Goal: Task Accomplishment & Management: Use online tool/utility

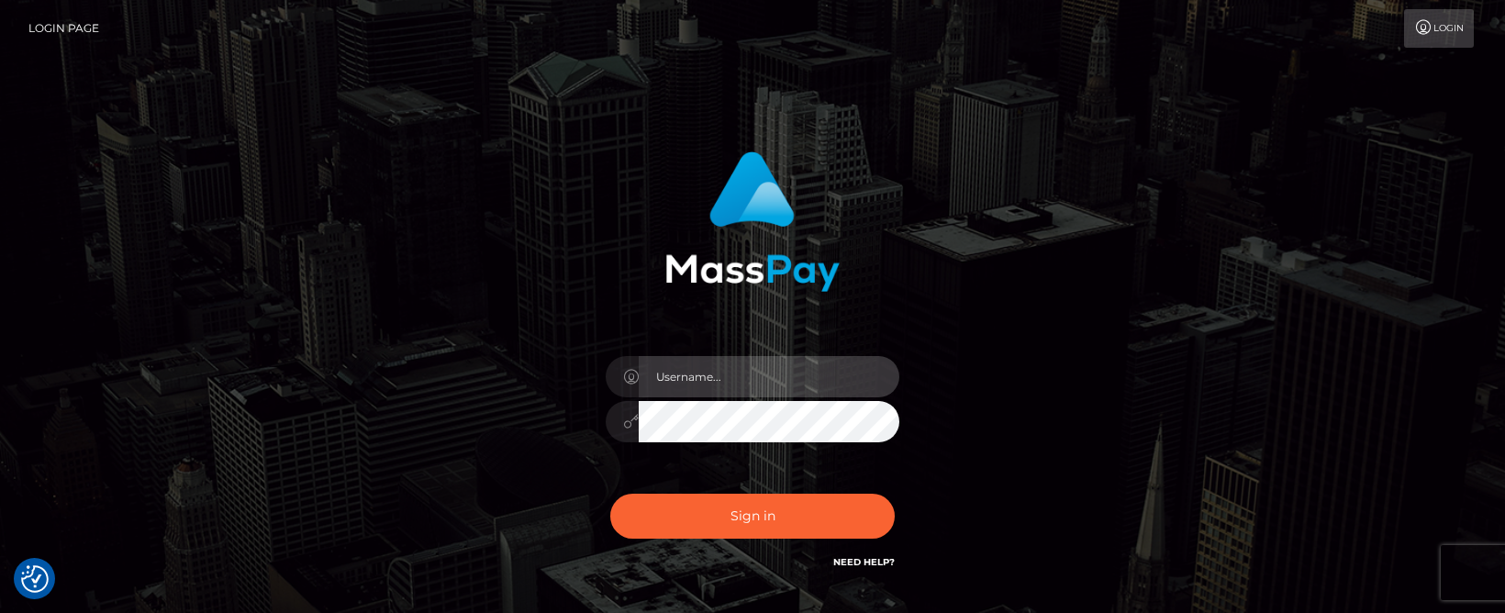
type input "MaryJoy"
click at [731, 541] on div "Sign in Need Help?" at bounding box center [752, 524] width 321 height 82
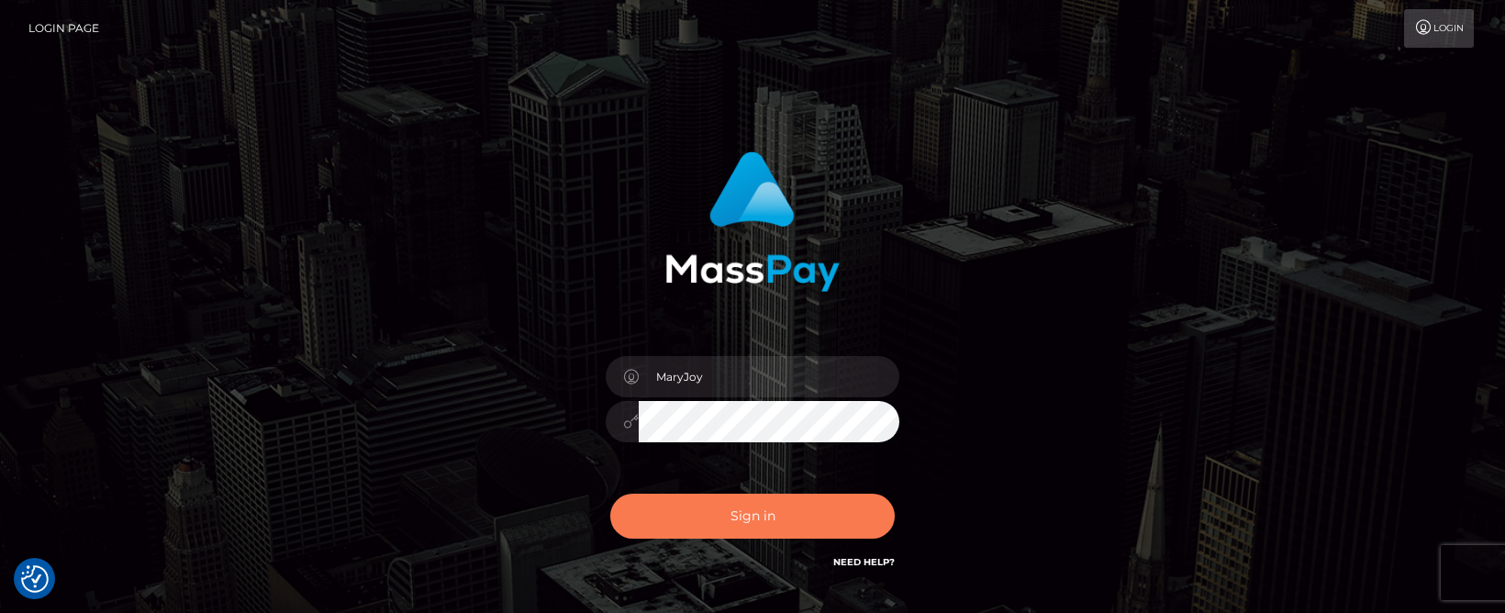
click at [757, 514] on button "Sign in" at bounding box center [752, 516] width 285 height 45
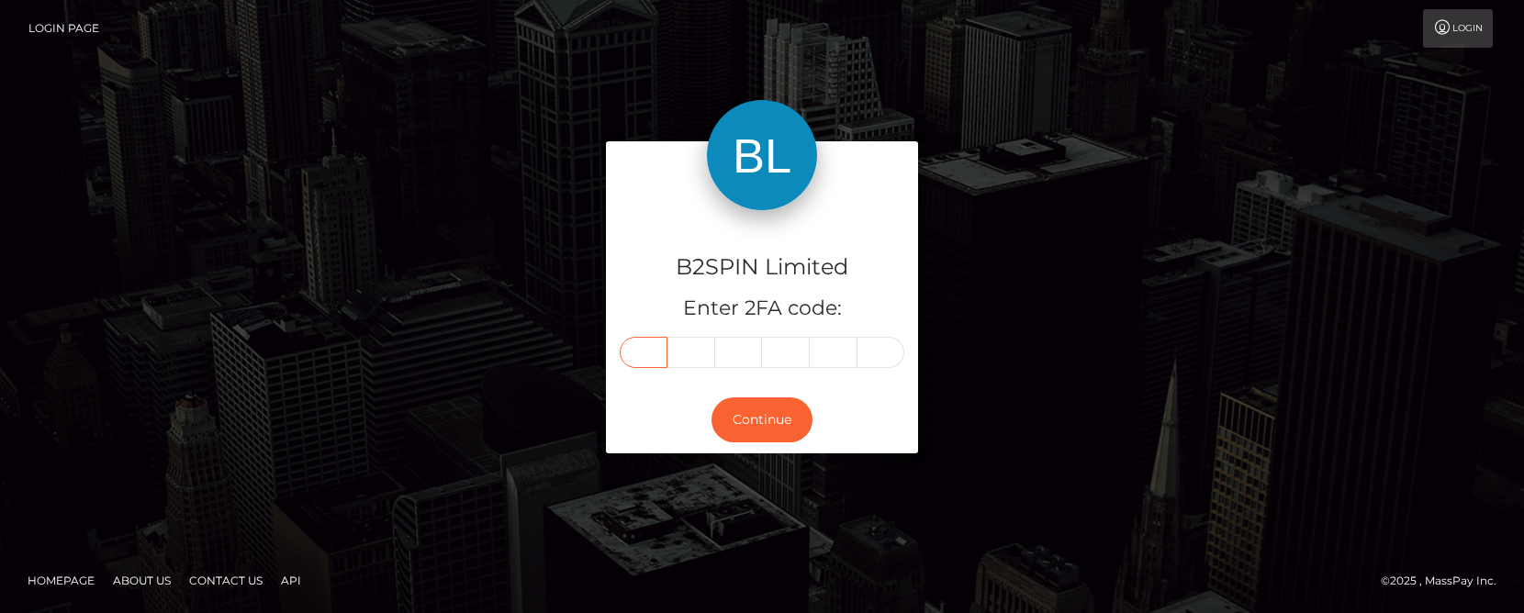
drag, startPoint x: 641, startPoint y: 364, endPoint x: 632, endPoint y: 375, distance: 13.6
click at [641, 364] on input "text" at bounding box center [644, 352] width 48 height 31
click at [673, 361] on input "text" at bounding box center [691, 352] width 48 height 31
type input "5"
type input "0"
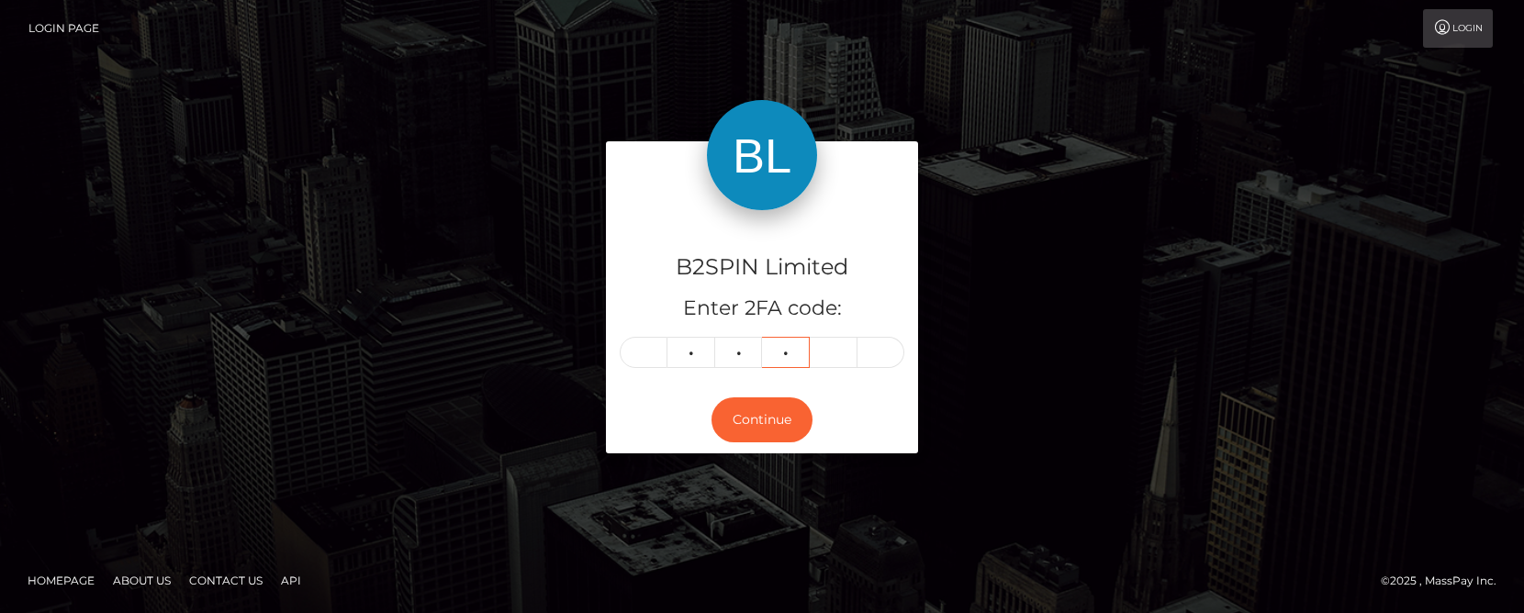
type input "4"
type input "2"
type input "3"
click at [652, 365] on input "text" at bounding box center [644, 352] width 48 height 31
type input "5"
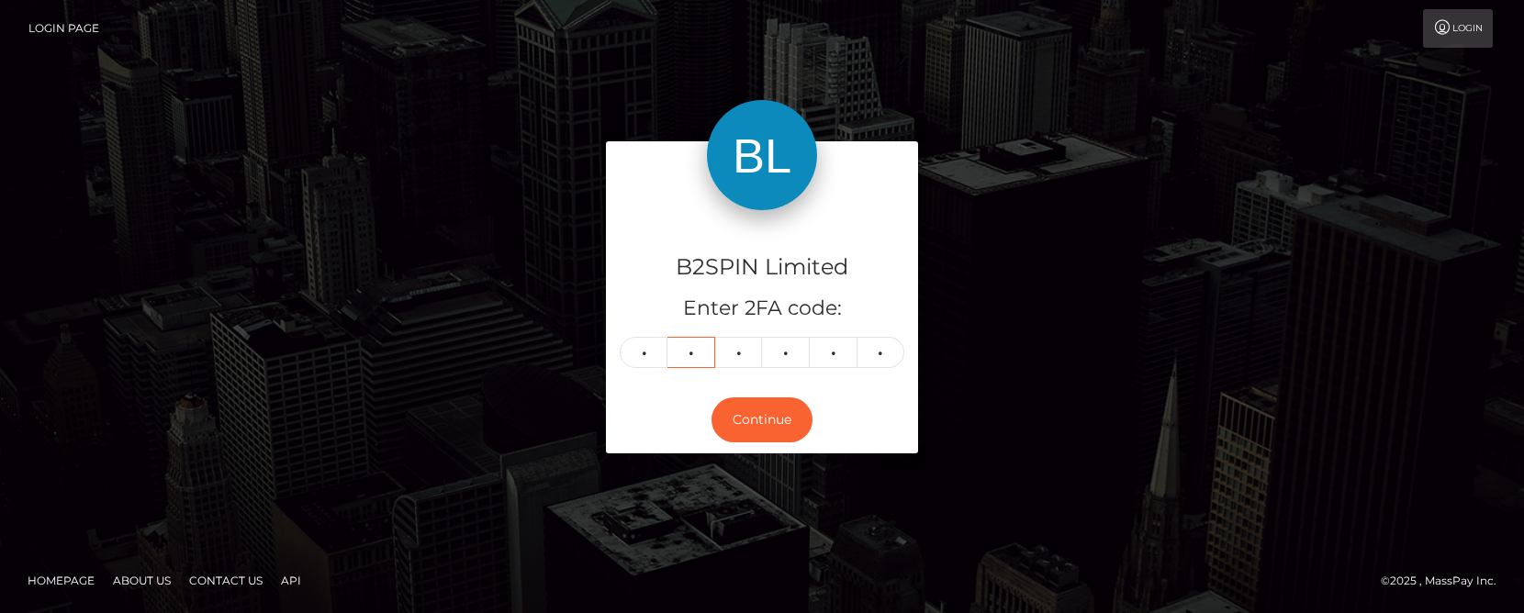
type input "0"
type input "4"
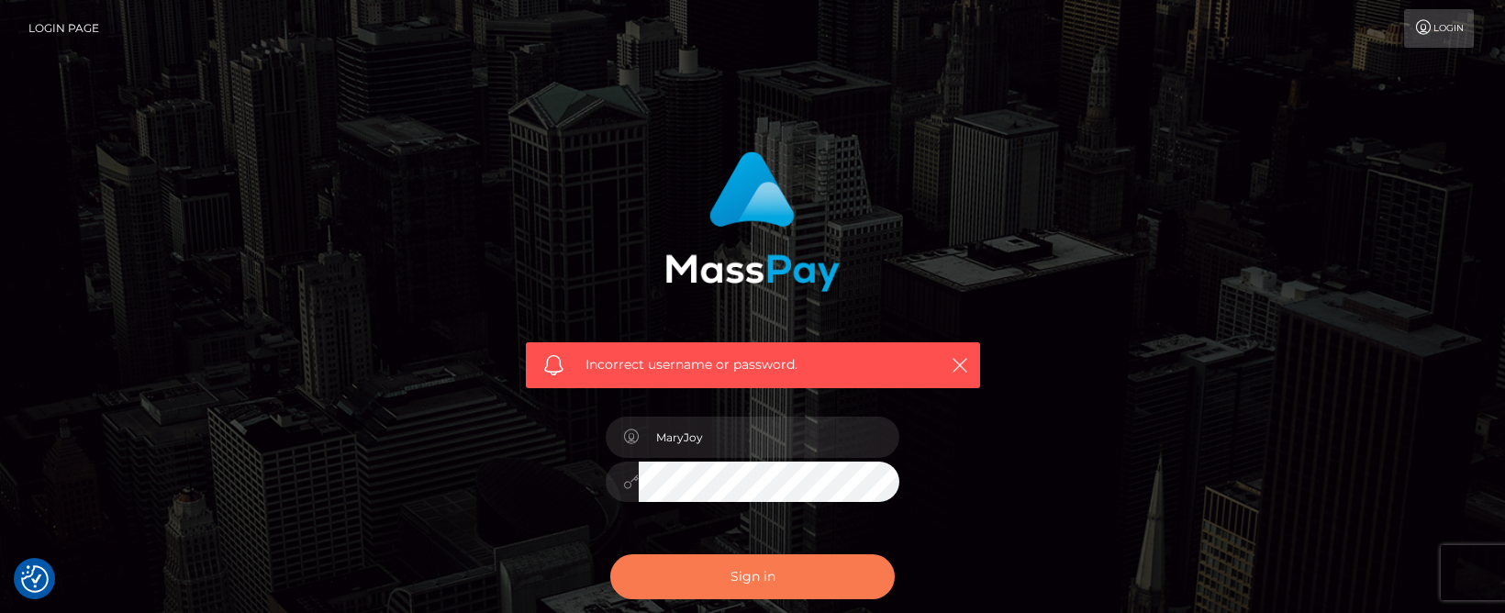
click at [727, 569] on button "Sign in" at bounding box center [752, 576] width 285 height 45
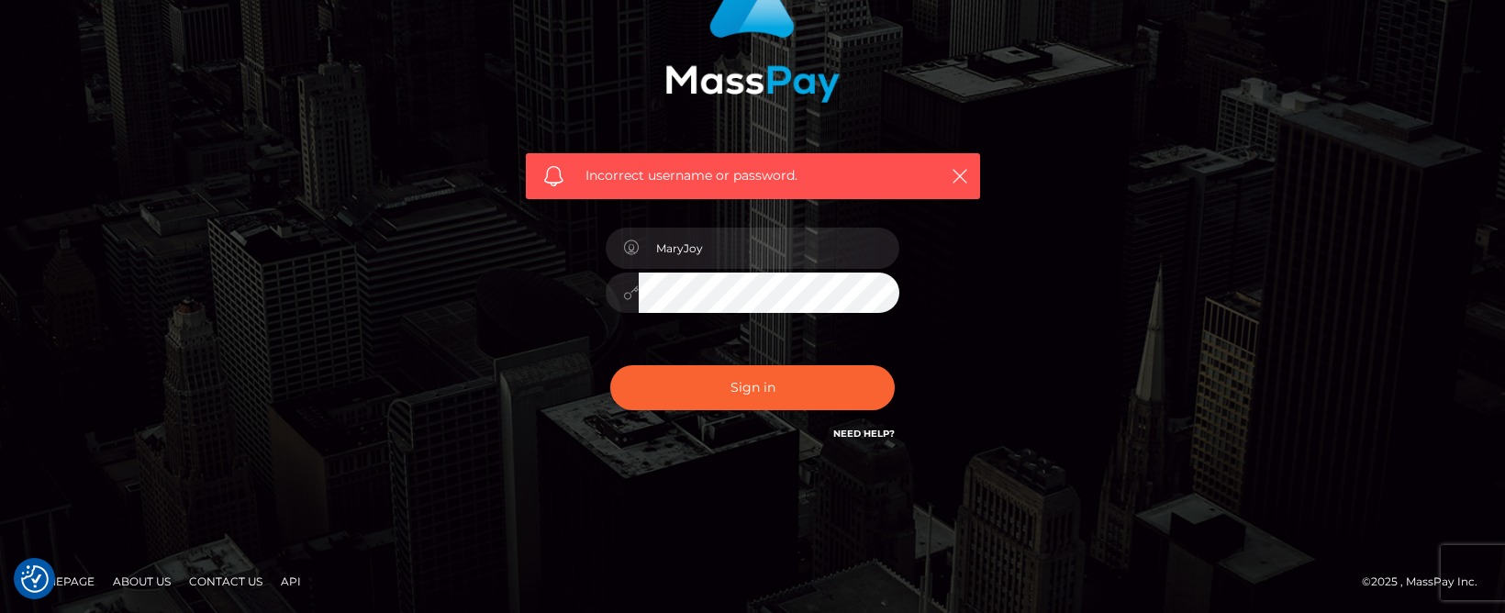
scroll to position [93, 0]
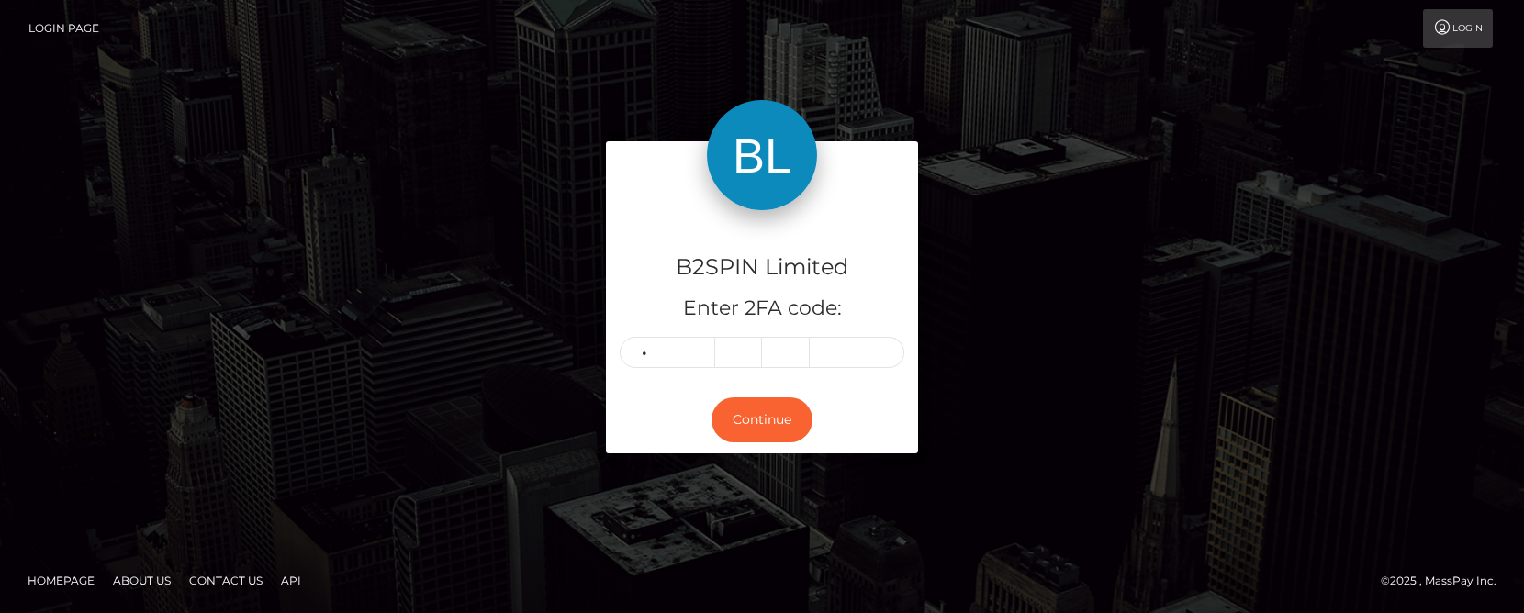
type input "8"
type input "3"
type input "7"
type input "8"
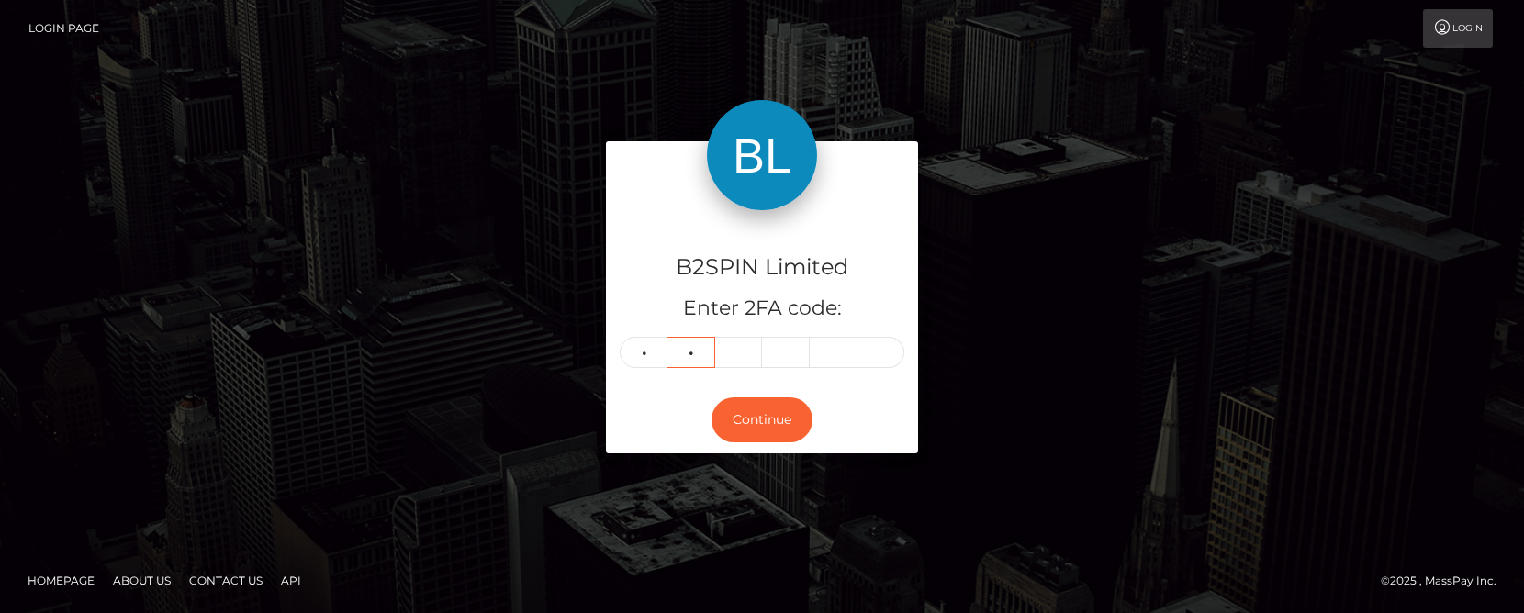
type input "3"
type input "7"
type input "9"
type input "6"
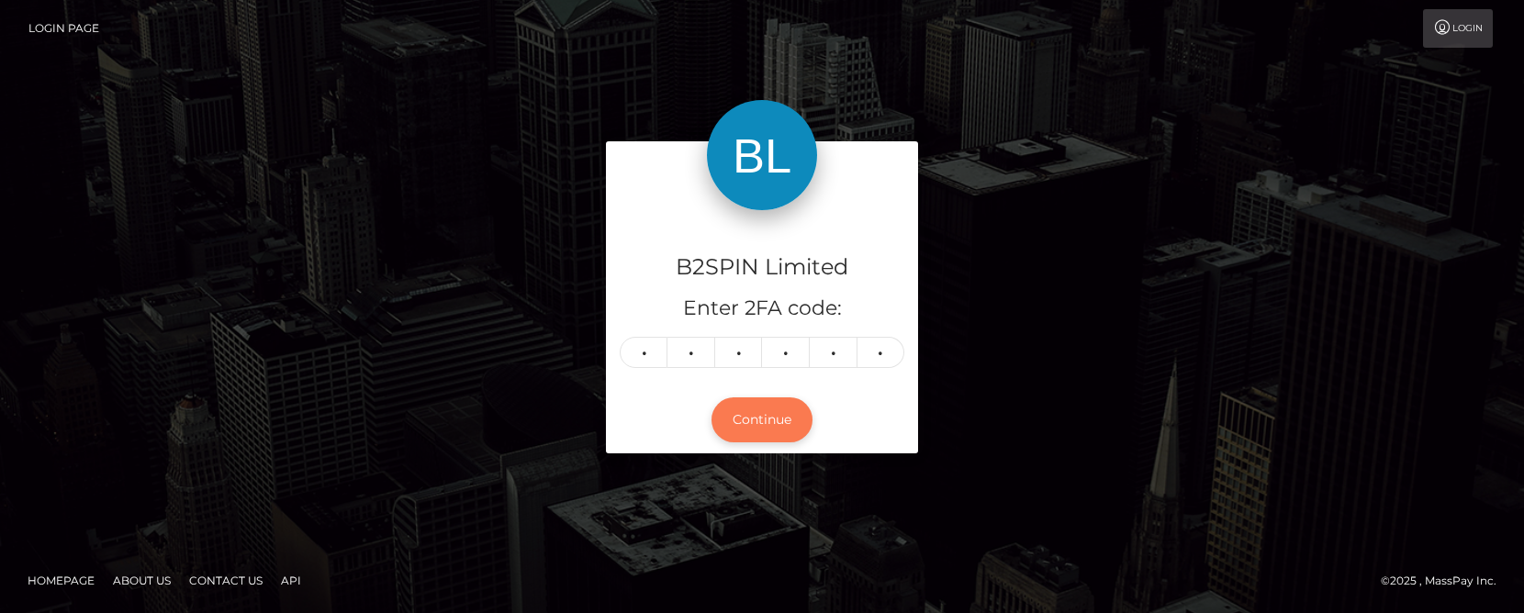
click at [783, 428] on button "Continue" at bounding box center [761, 419] width 101 height 45
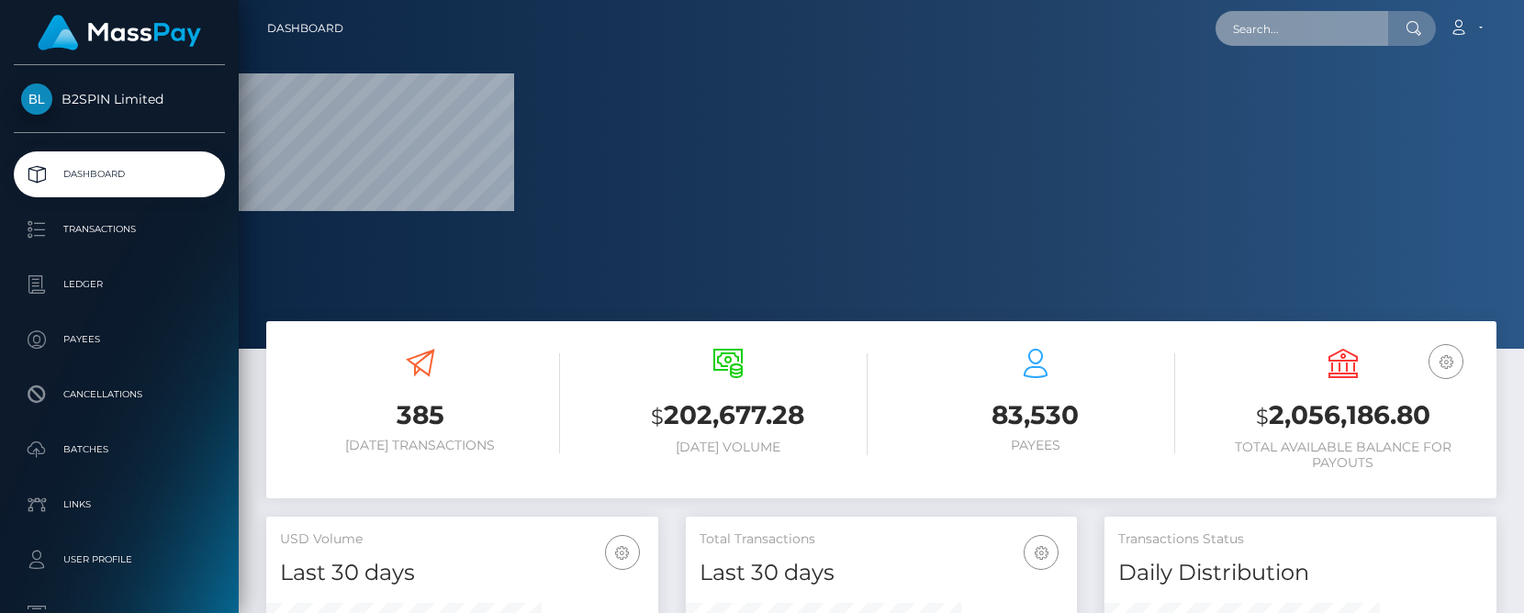
click at [1267, 39] on input "text" at bounding box center [1301, 28] width 173 height 35
paste input "2155399811"
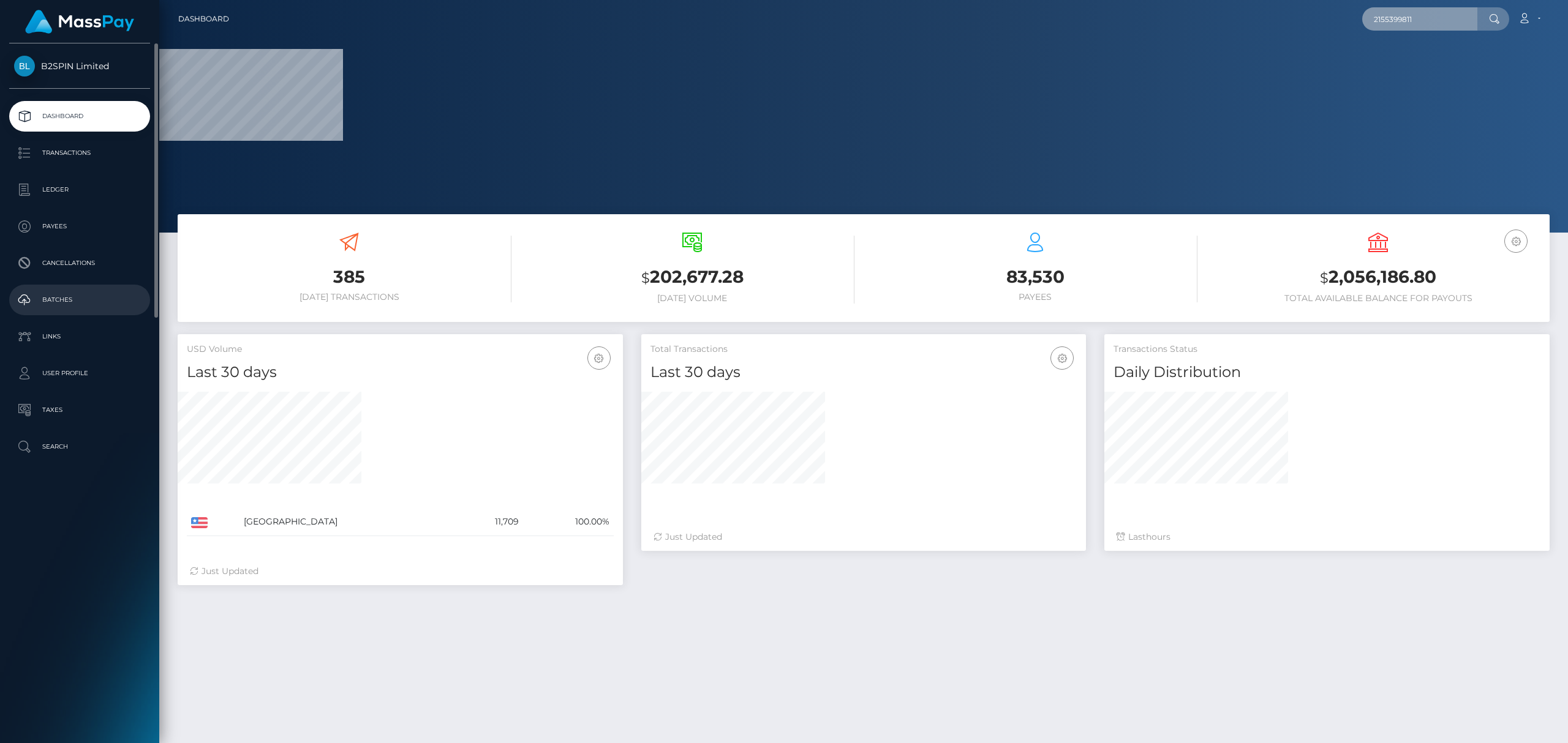
type input "2155399811"
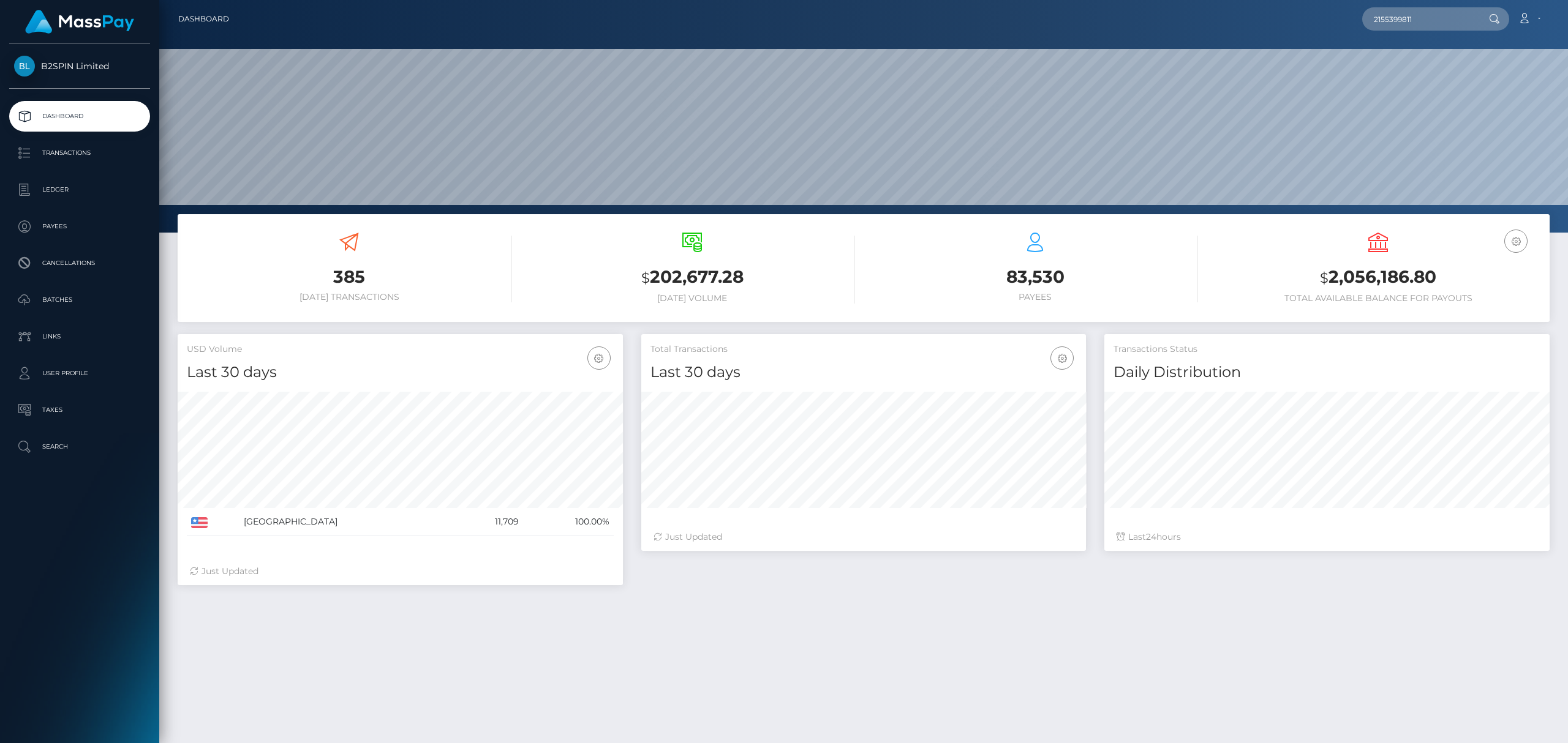
scroll to position [217, 444]
click at [1016, 29] on input "2155399811" at bounding box center [1420, 19] width 115 height 23
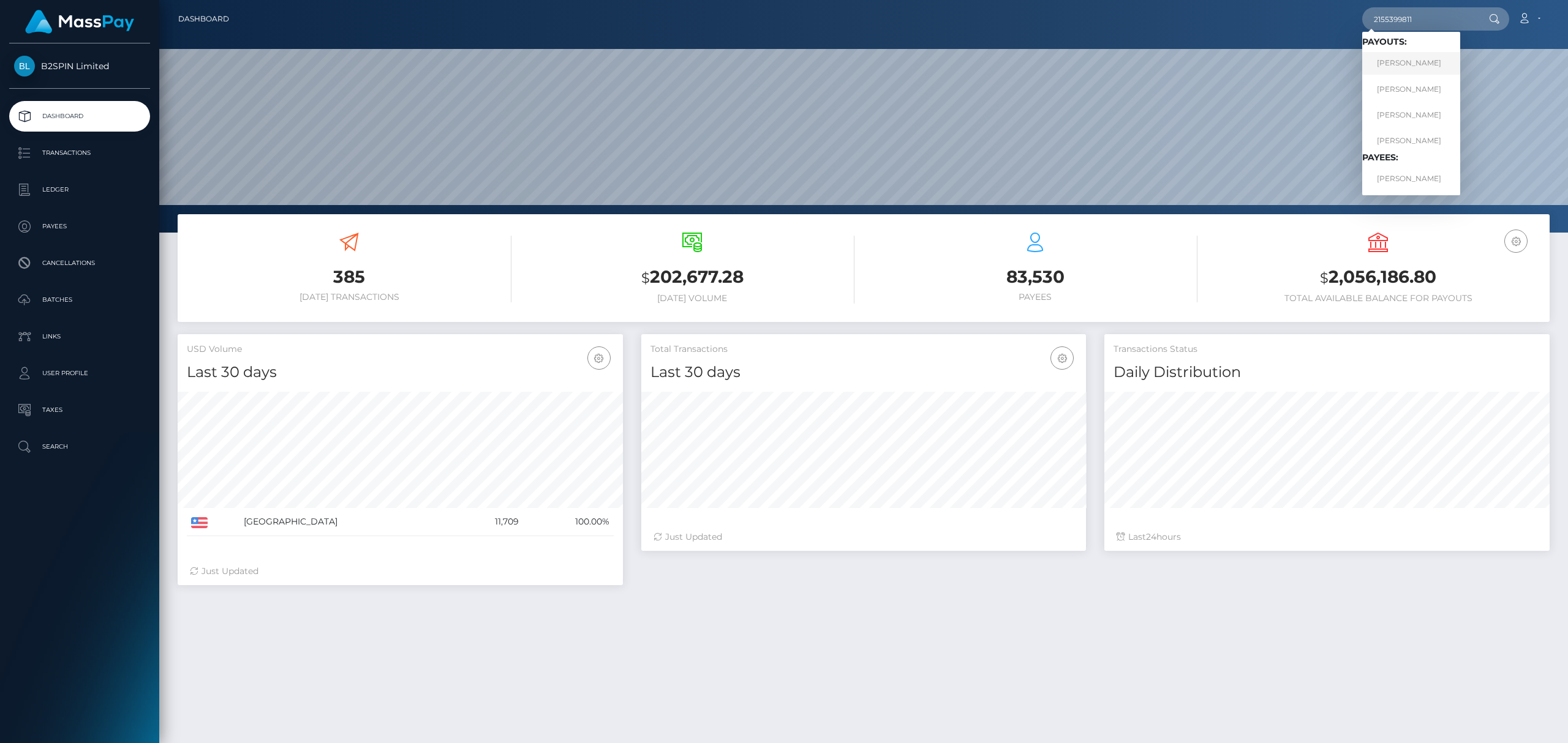
click at [1016, 60] on link "MELINDA ELNORA NEWELL" at bounding box center [1411, 63] width 98 height 23
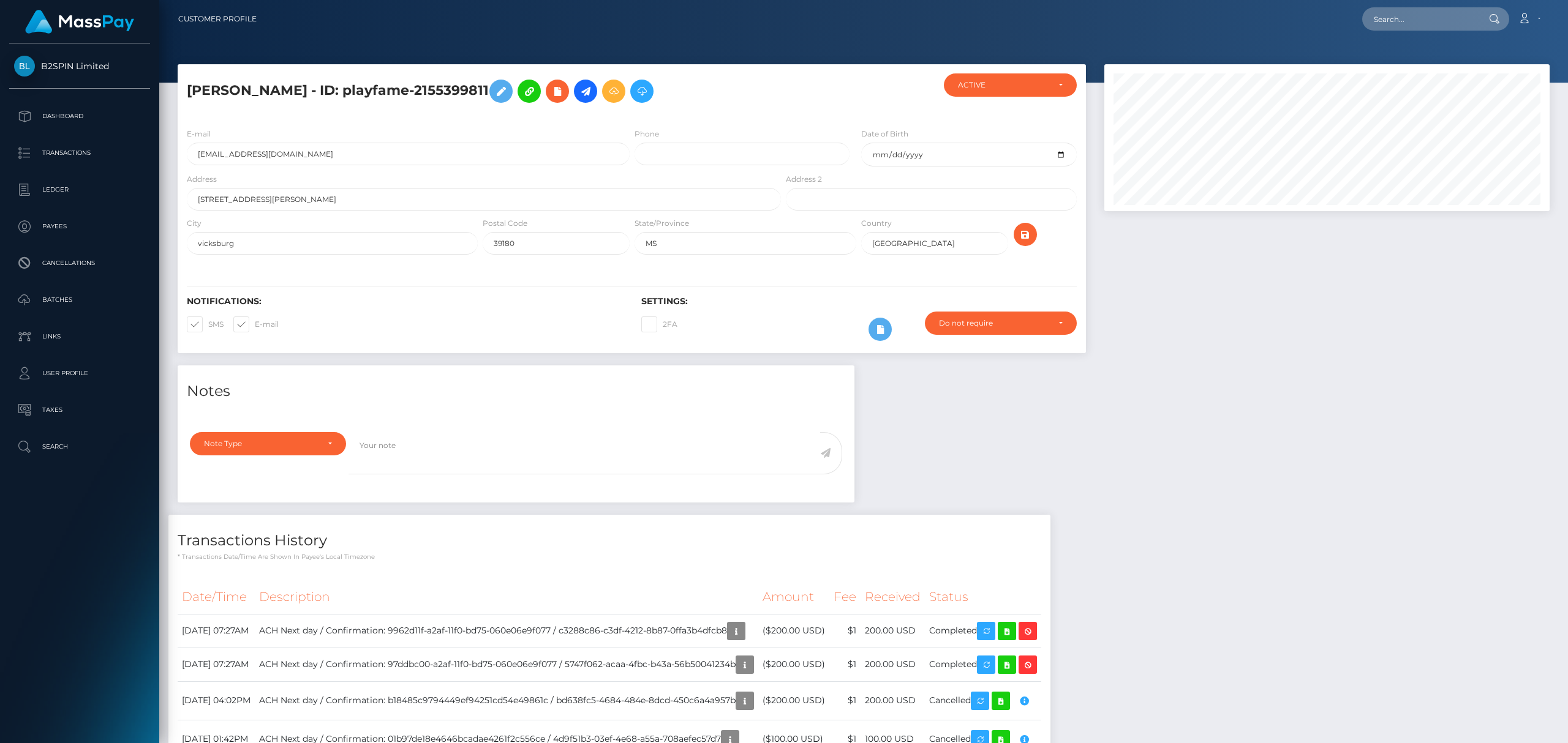
click at [907, 482] on div "Notes Note Type Compliance Clear Compliance General Note Type" at bounding box center [863, 579] width 1391 height 428
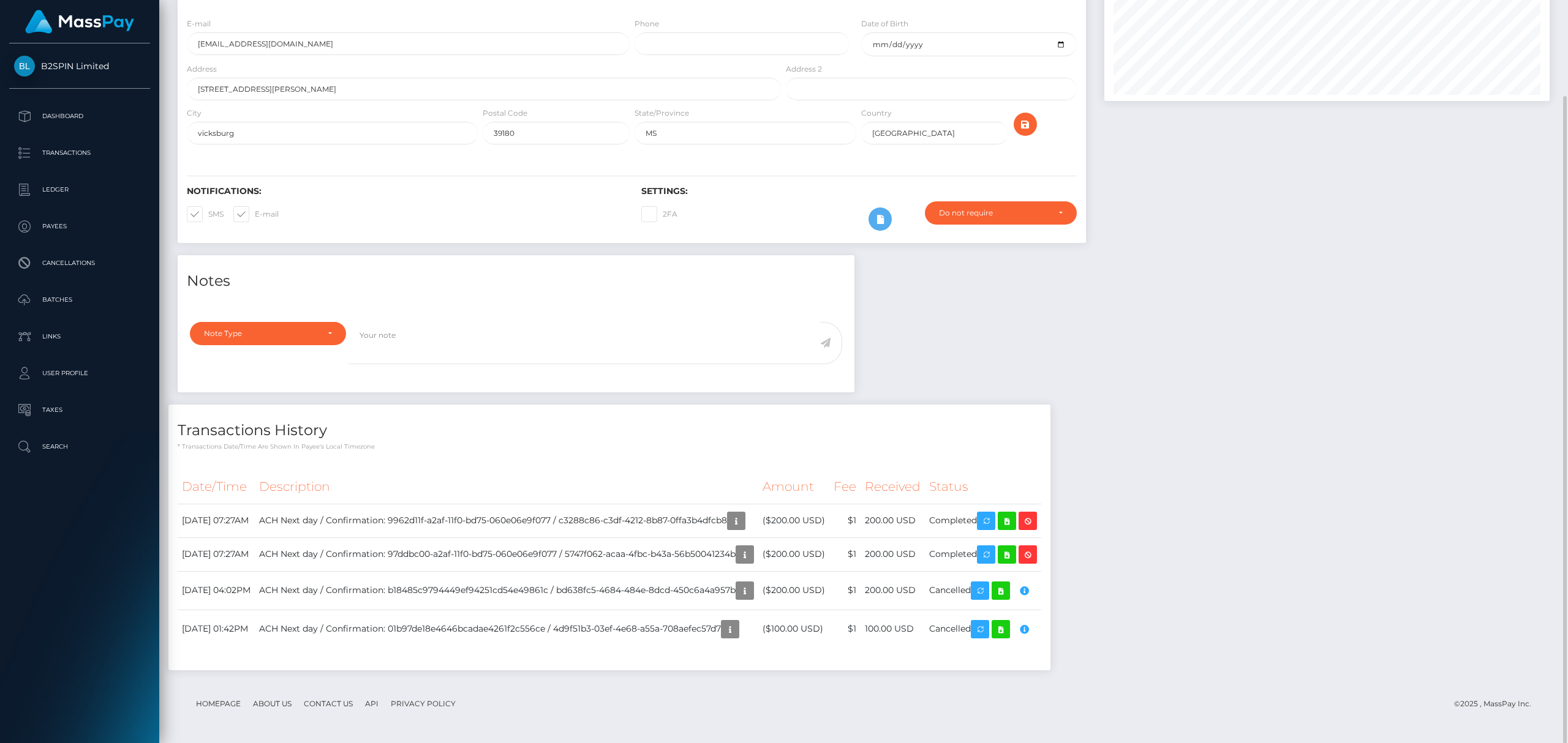
scroll to position [147, 444]
click at [1255, 542] on div "Notes Note Type Compliance Clear Compliance General Note Type" at bounding box center [863, 469] width 1391 height 428
click at [752, 594] on icon "button" at bounding box center [745, 591] width 15 height 15
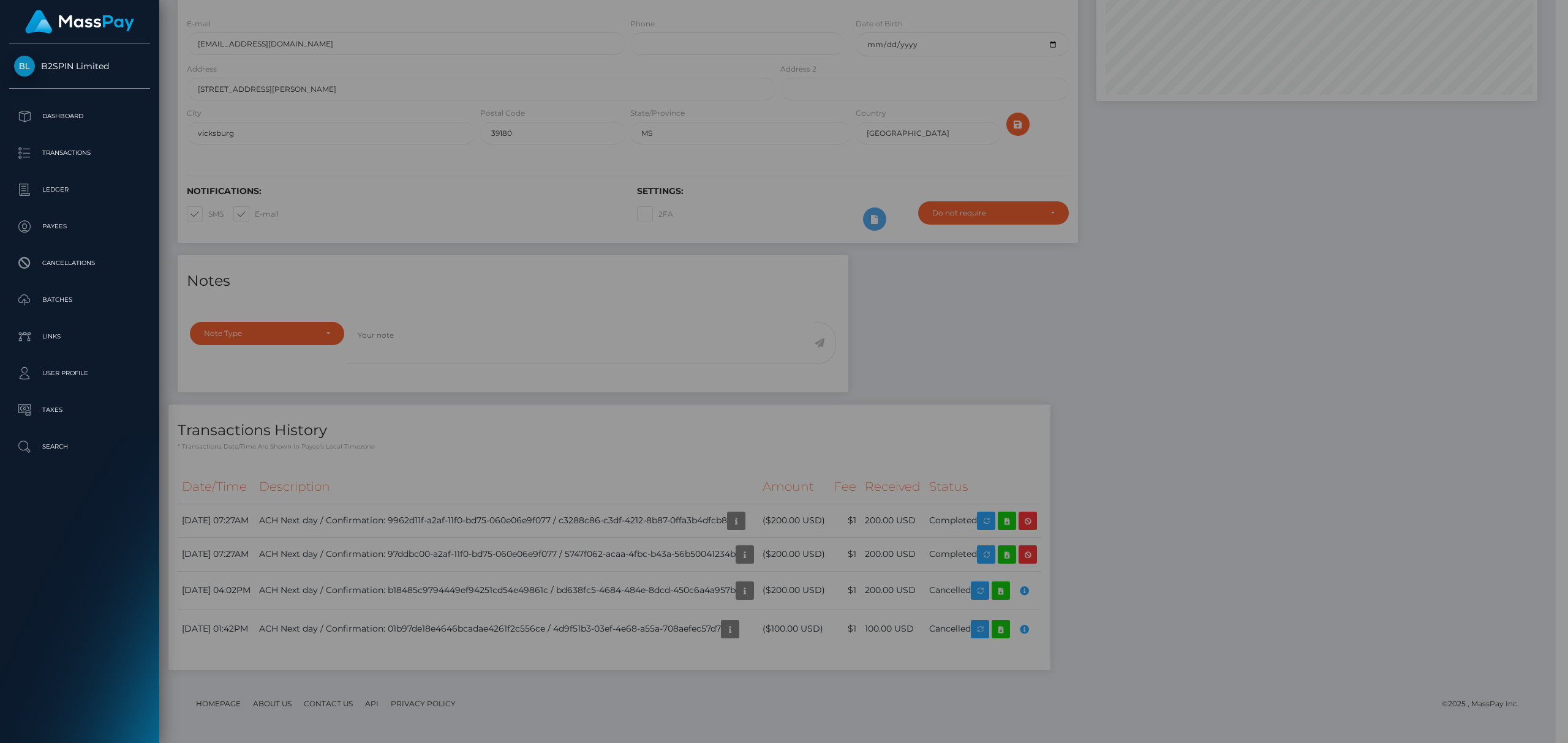
scroll to position [612109, 612061]
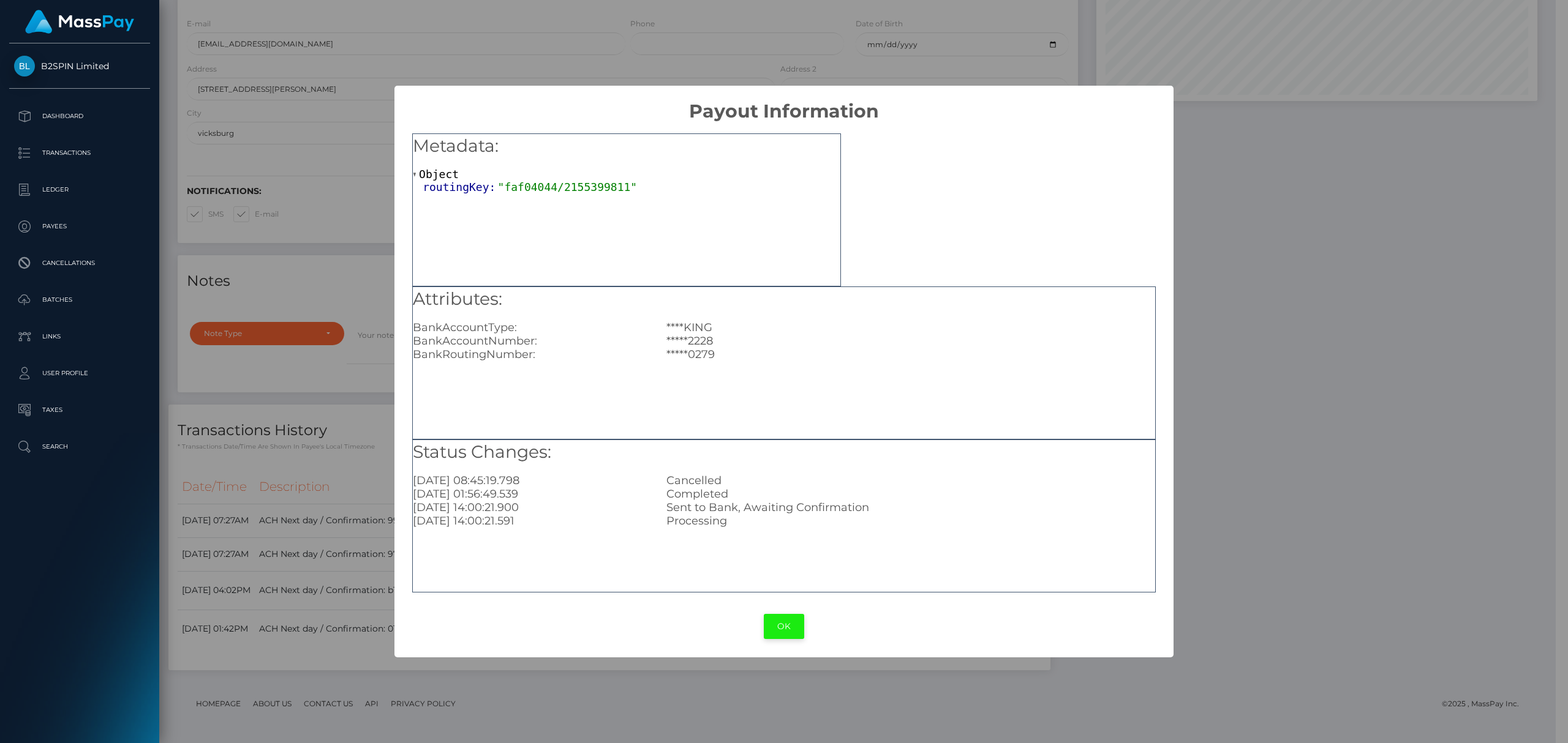
click at [780, 628] on button "OK" at bounding box center [784, 627] width 41 height 25
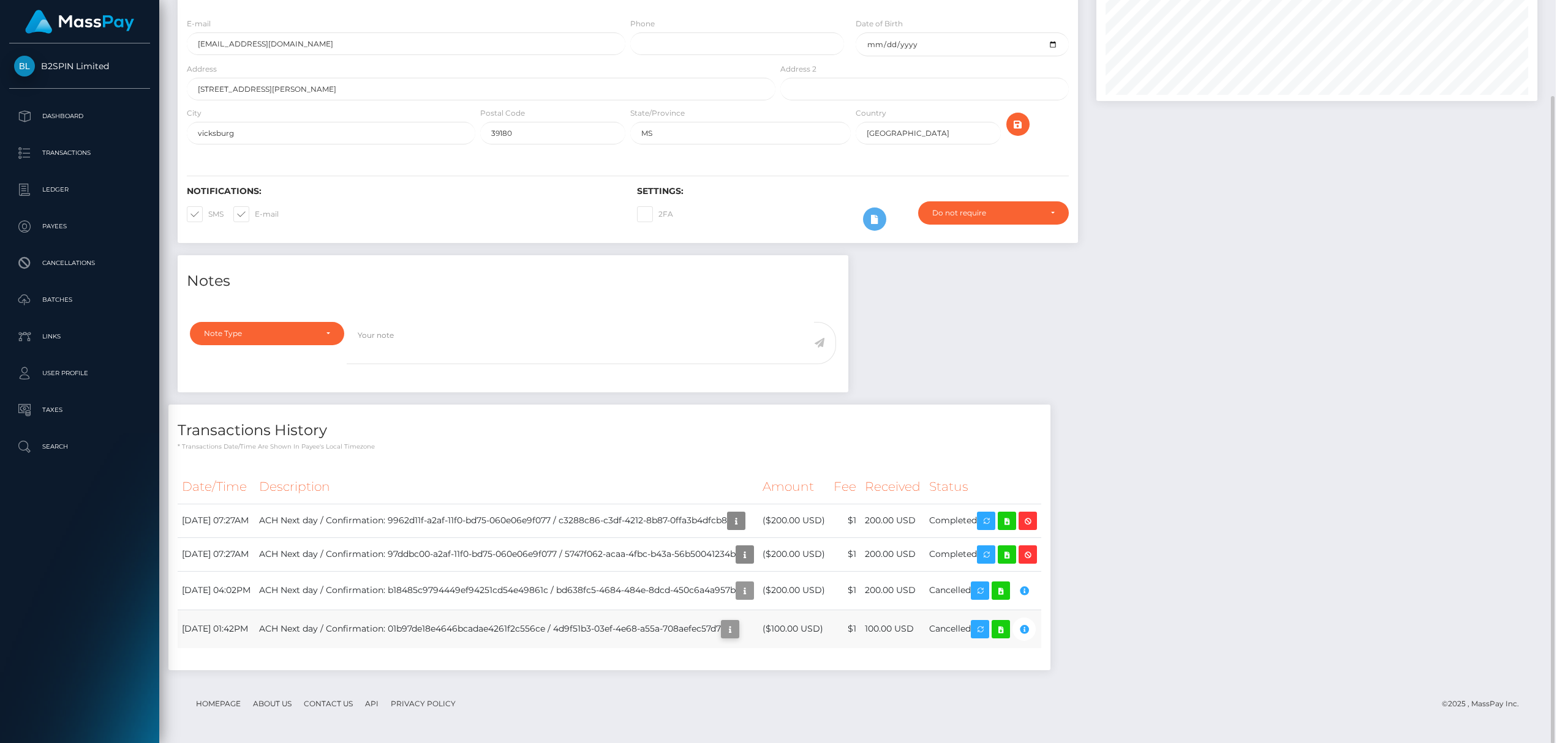
scroll to position [147, 444]
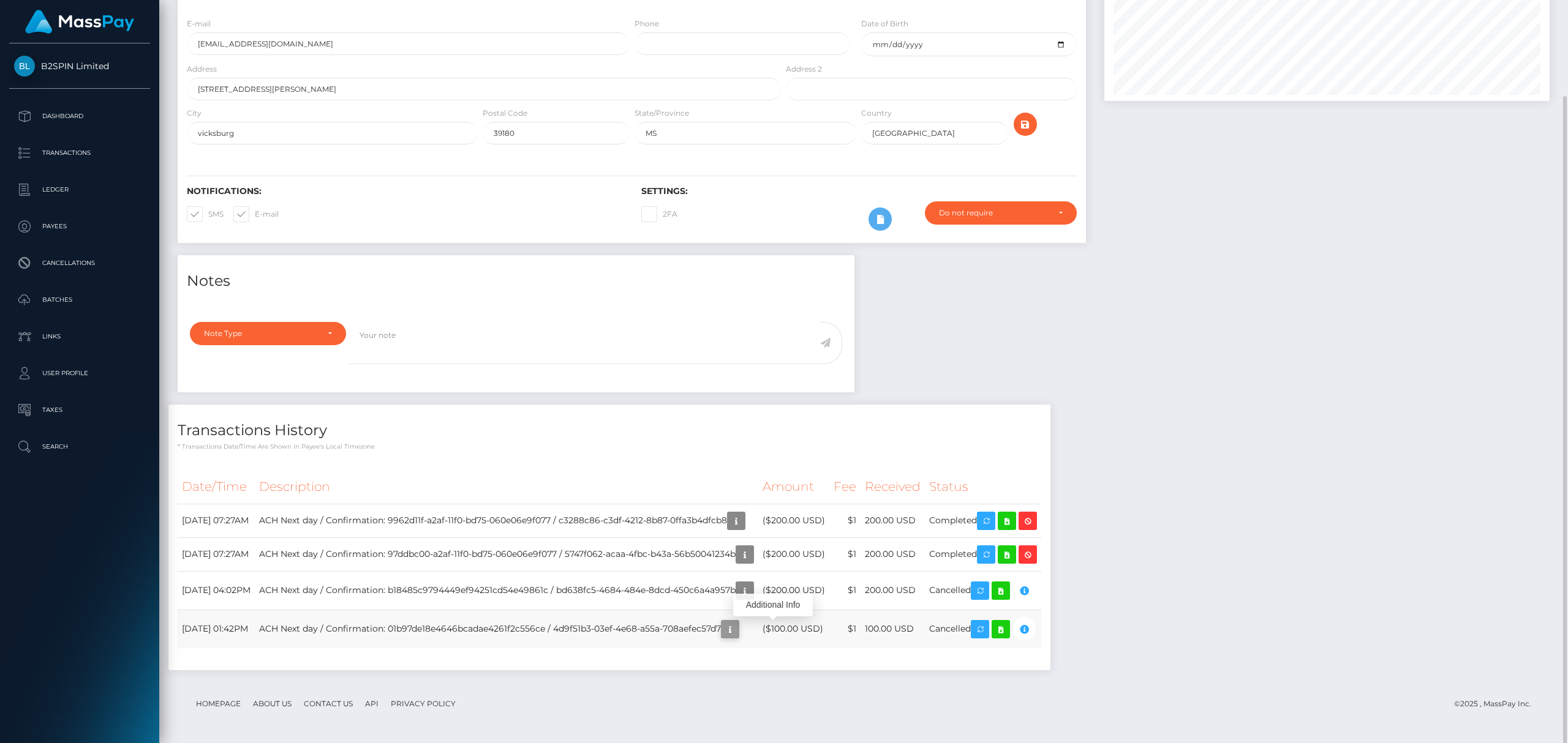
click at [737, 634] on icon "button" at bounding box center [730, 630] width 15 height 15
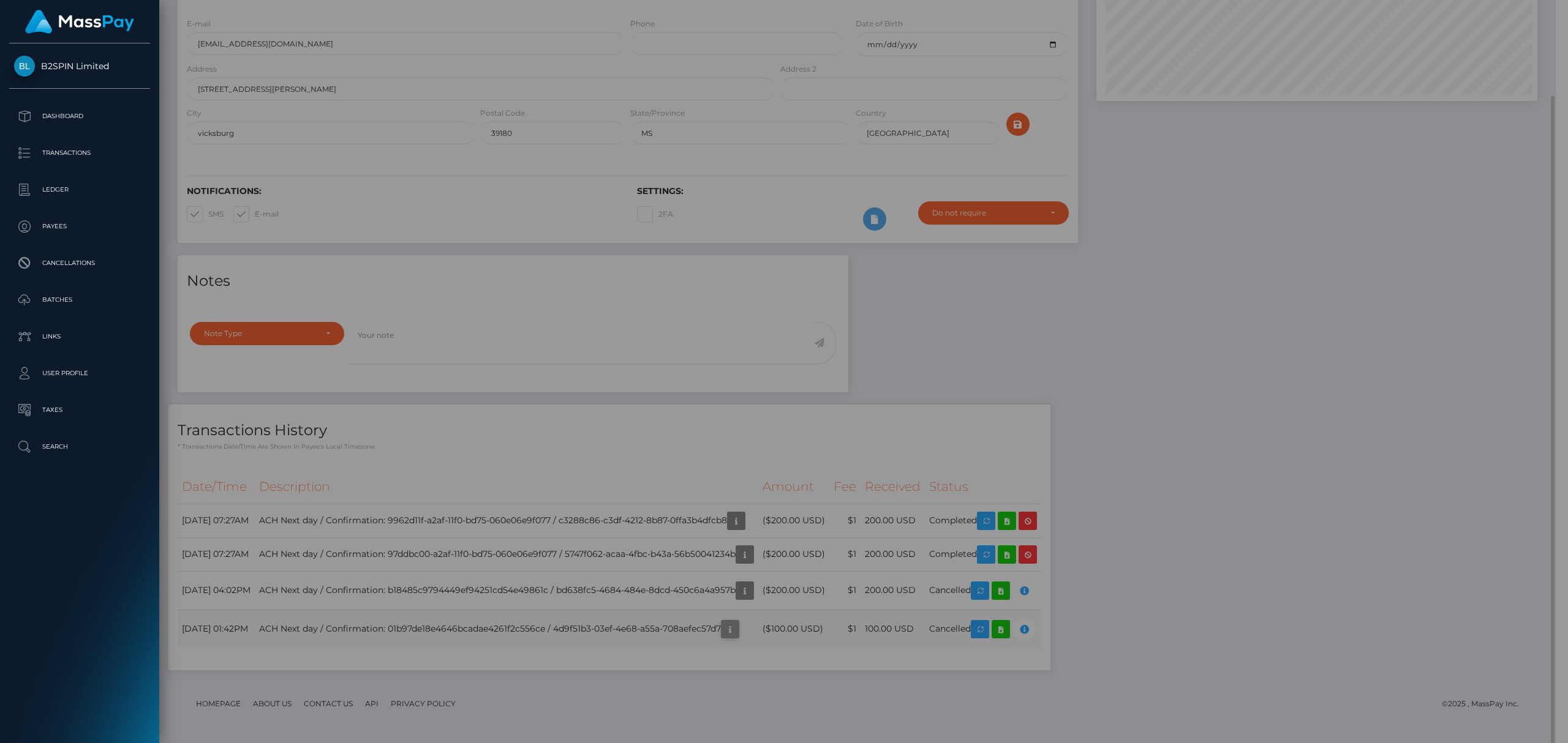
scroll to position [612109, 612061]
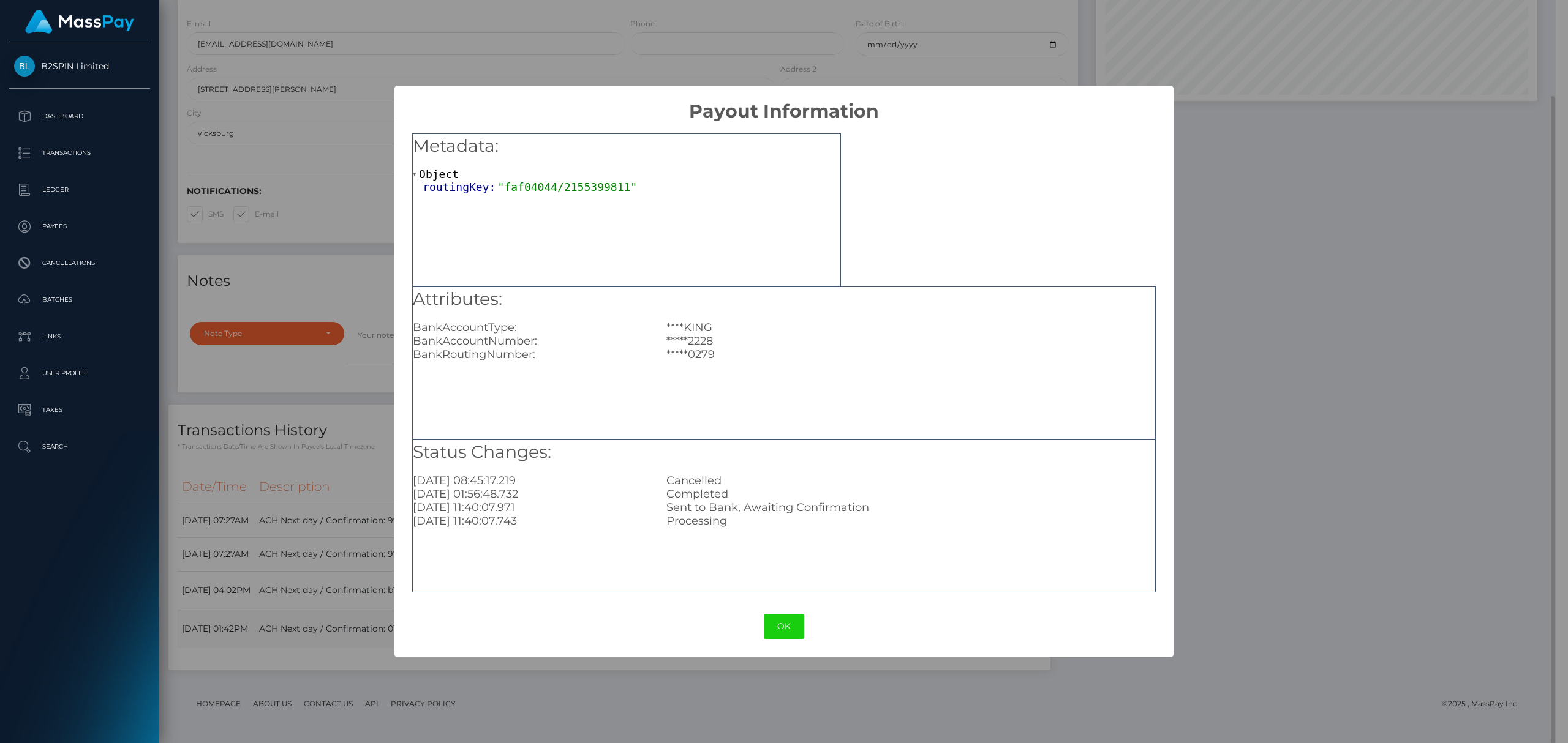
click at [772, 628] on div "OK No Cancel" at bounding box center [783, 627] width 779 height 37
click at [780, 628] on button "OK" at bounding box center [784, 627] width 41 height 25
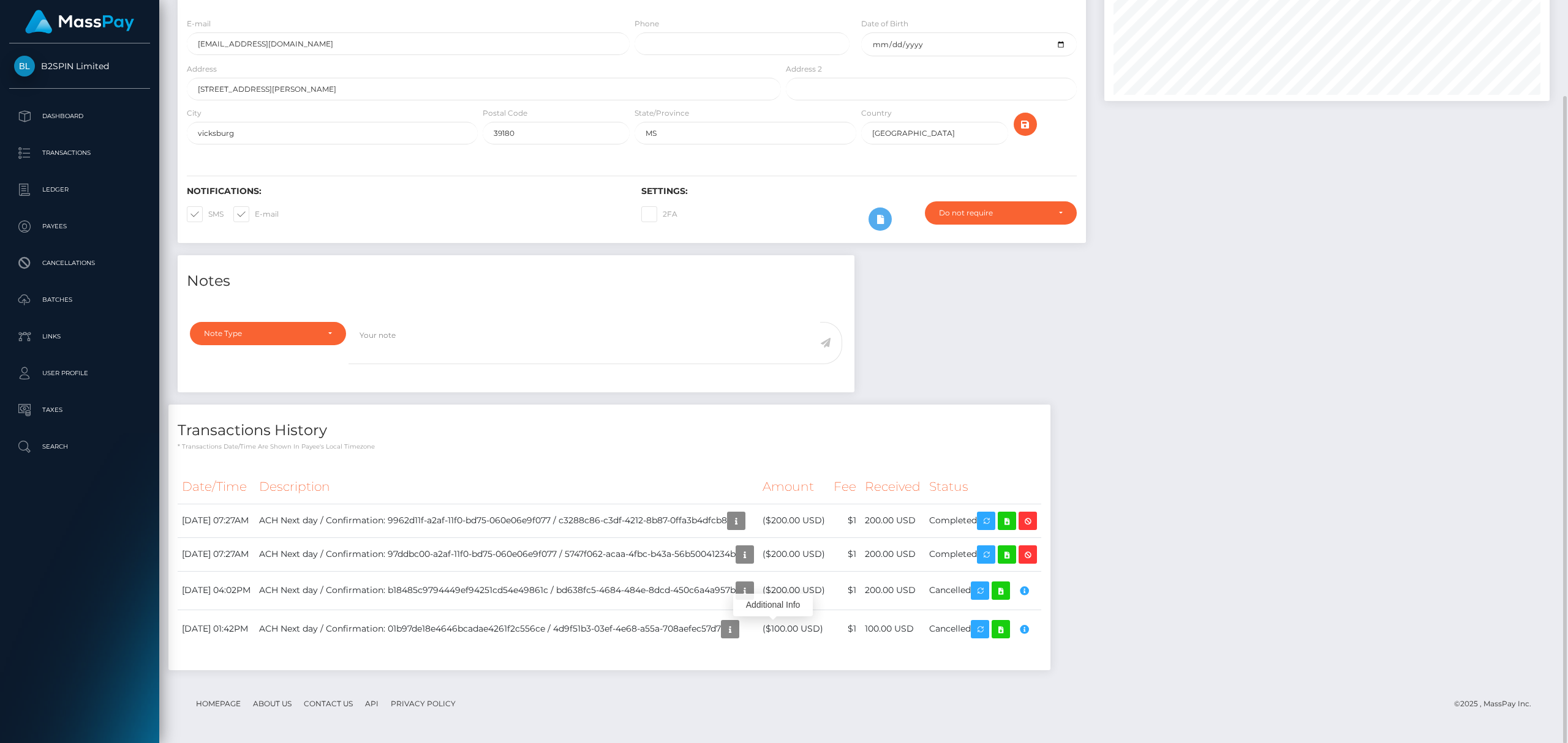
scroll to position [147, 444]
click at [1245, 430] on div "Notes Note Type Compliance Clear Compliance General Note Type" at bounding box center [863, 469] width 1391 height 428
click at [67, 291] on p "Batches" at bounding box center [79, 300] width 131 height 19
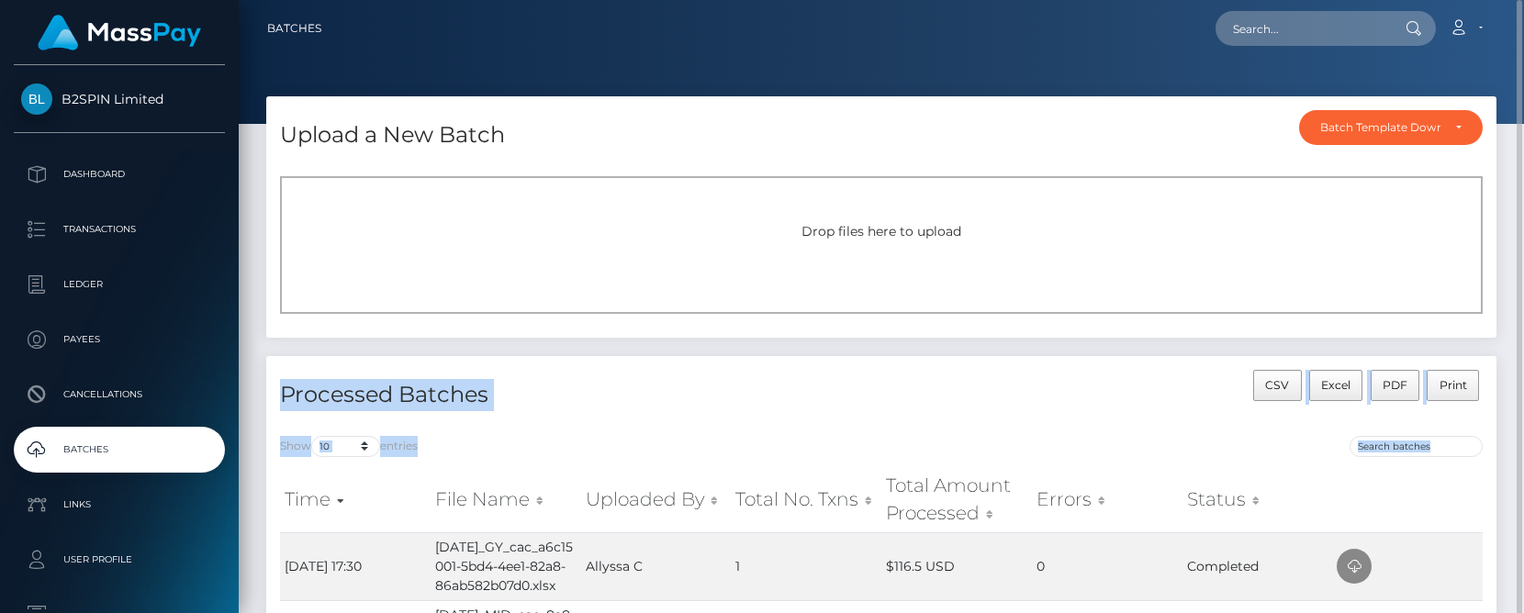
drag, startPoint x: 1484, startPoint y: 467, endPoint x: 1419, endPoint y: 100, distance: 372.9
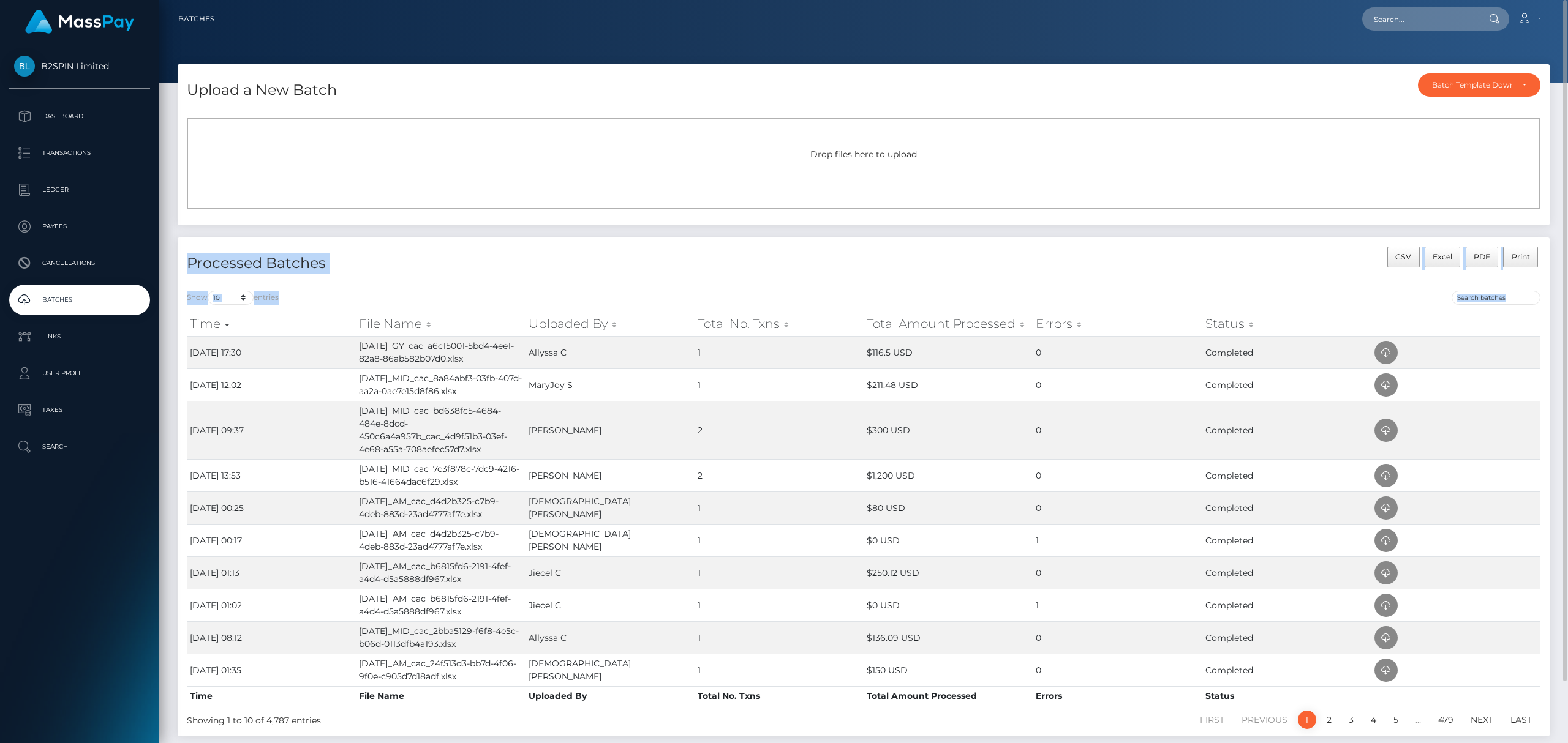
click at [837, 250] on div "Processed Batches" at bounding box center [520, 264] width 686 height 35
drag, startPoint x: 747, startPoint y: 157, endPoint x: -223, endPoint y: 184, distance: 970.4
click at [0, 184] on html "B2SPIN Limited Dashboard Transactions Ledger Payees Cancellations" at bounding box center [784, 372] width 1568 height 743
click at [413, 168] on div "Drop files here to upload" at bounding box center [863, 163] width 1354 height 92
click at [1389, 429] on icon at bounding box center [1386, 430] width 15 height 15
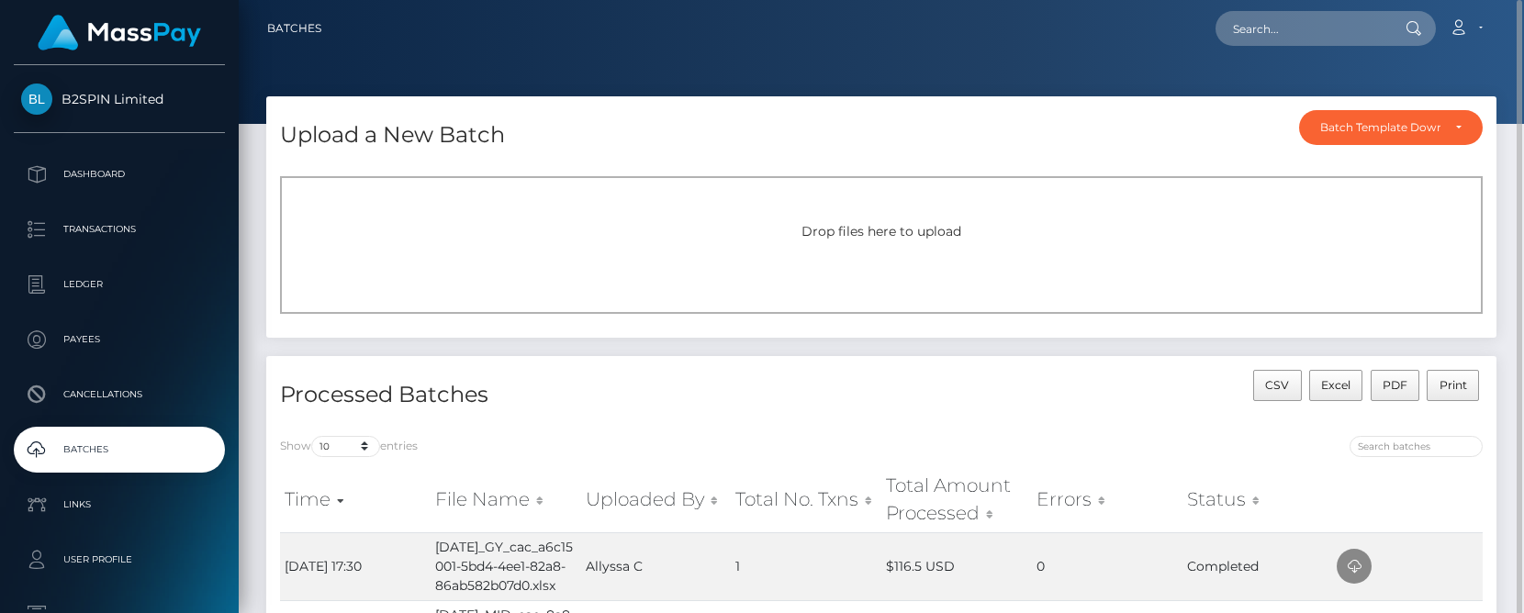
drag, startPoint x: 252, startPoint y: 530, endPoint x: 248, endPoint y: 56, distance: 473.7
drag, startPoint x: 1415, startPoint y: 529, endPoint x: 1003, endPoint y: 45, distance: 635.0
click at [1415, 529] on th at bounding box center [1407, 499] width 151 height 65
